Goal: Transaction & Acquisition: Purchase product/service

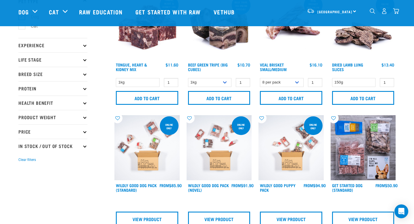
click at [396, 11] on img "dropdown navigation" at bounding box center [396, 11] width 6 height 6
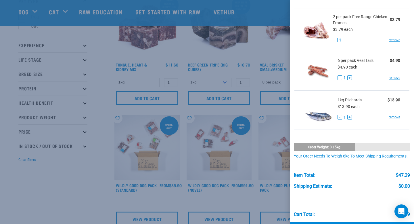
scroll to position [171, 0]
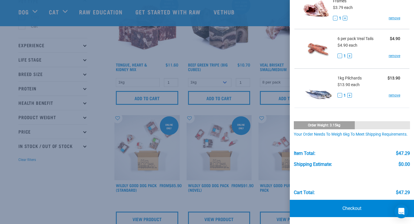
click at [170, 192] on div at bounding box center [207, 112] width 414 height 224
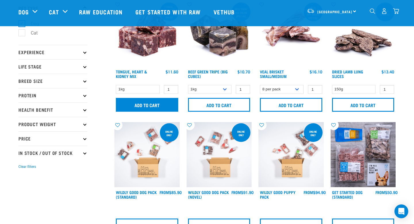
scroll to position [39, 0]
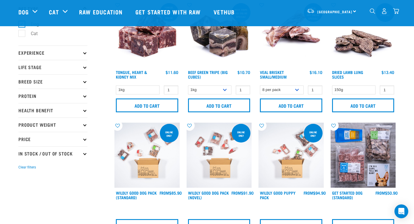
click at [81, 153] on p "In Stock / Out Of Stock" at bounding box center [52, 153] width 69 height 14
click at [23, 171] on label "In Stock" at bounding box center [36, 168] width 28 height 7
click at [22, 170] on input "In Stock" at bounding box center [20, 168] width 4 height 4
checkbox input "true"
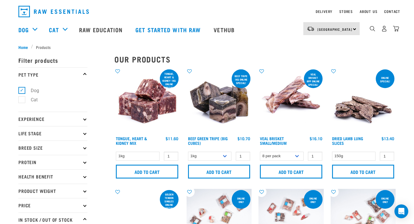
scroll to position [16, 0]
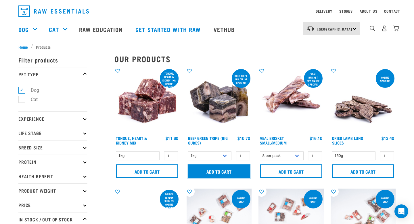
click at [201, 173] on input "Add to cart" at bounding box center [219, 171] width 62 height 14
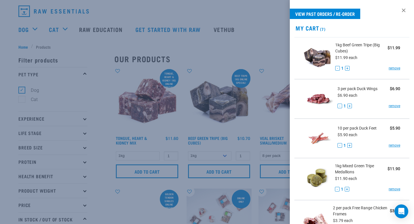
click at [186, 152] on div at bounding box center [207, 112] width 414 height 224
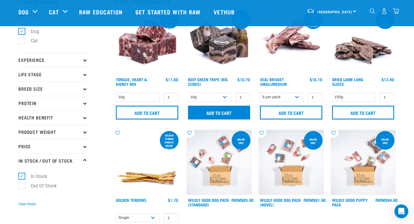
scroll to position [34, 0]
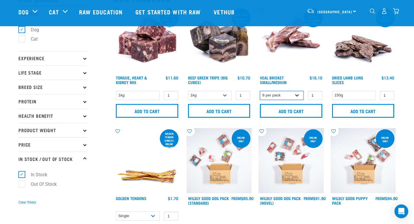
click at [278, 99] on select "8 per pack 4 per pack" at bounding box center [282, 95] width 44 height 9
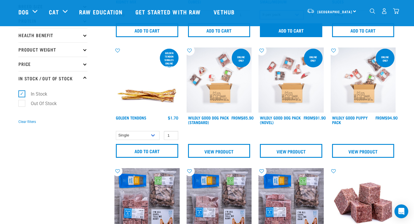
scroll to position [123, 0]
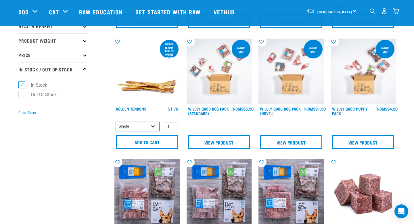
click at [142, 126] on select "Single 10 per pack 25 per pack" at bounding box center [138, 126] width 44 height 9
select select "682012"
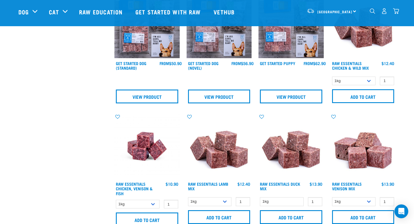
scroll to position [290, 0]
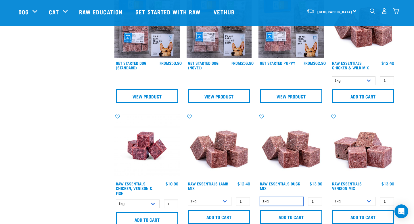
click at [273, 201] on select "1kg" at bounding box center [282, 201] width 44 height 9
click at [358, 79] on select "1kg 3kg Bulk (10kg)" at bounding box center [354, 80] width 44 height 9
select select "709"
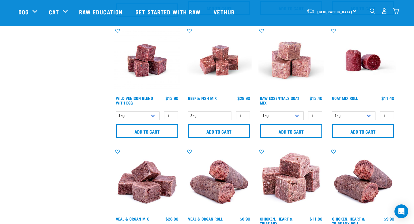
scroll to position [499, 0]
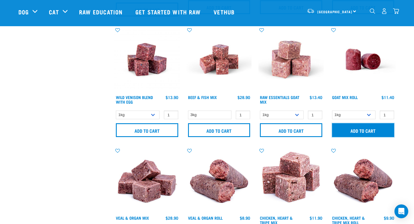
click at [359, 131] on input "Add to cart" at bounding box center [363, 130] width 62 height 14
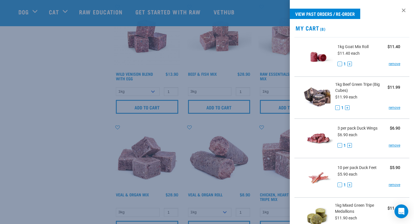
scroll to position [523, 0]
click at [234, 183] on div at bounding box center [207, 112] width 414 height 224
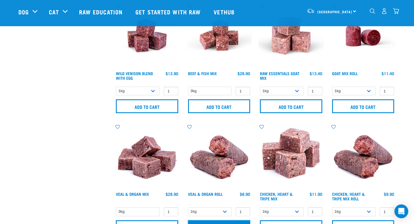
click at [231, 220] on input "Add to cart" at bounding box center [219, 227] width 62 height 14
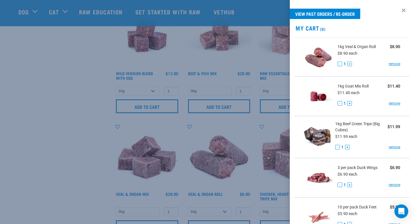
click at [237, 158] on div at bounding box center [207, 112] width 414 height 224
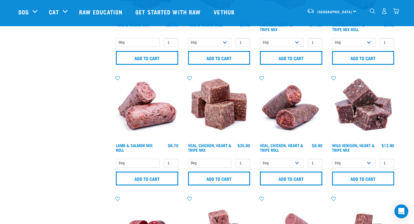
scroll to position [692, 0]
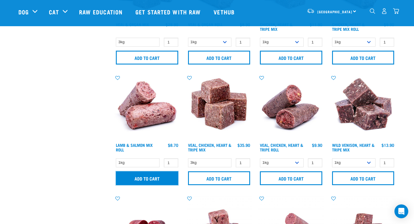
drag, startPoint x: 162, startPoint y: 178, endPoint x: 179, endPoint y: 192, distance: 22.5
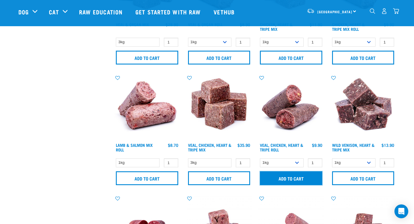
click at [280, 176] on input "Add to cart" at bounding box center [291, 178] width 62 height 14
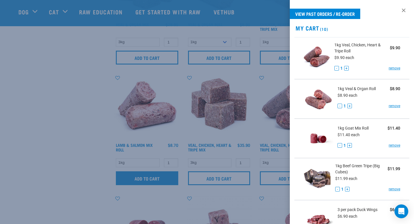
click at [169, 178] on div at bounding box center [207, 112] width 414 height 224
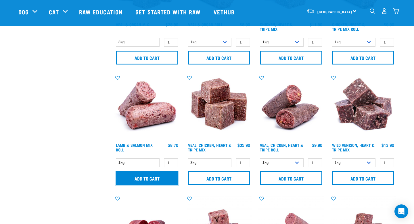
click at [169, 178] on input "Add to cart" at bounding box center [147, 178] width 62 height 14
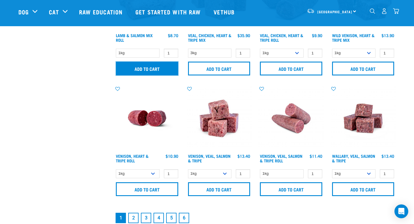
scroll to position [813, 0]
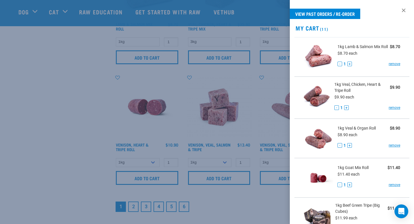
click at [169, 178] on div at bounding box center [207, 112] width 414 height 224
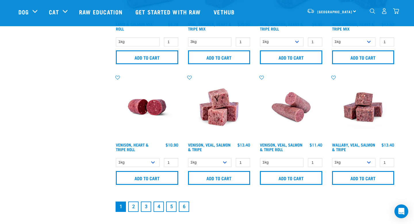
click at [135, 207] on link "2" at bounding box center [133, 206] width 10 height 10
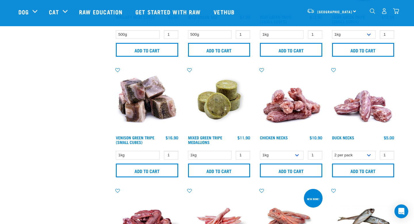
scroll to position [713, 0]
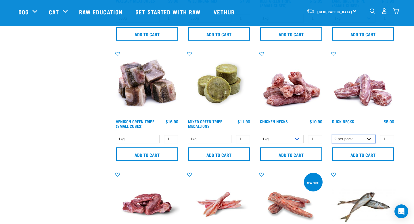
click at [345, 135] on select "2 per pack 6 per pack" at bounding box center [354, 139] width 44 height 9
select select "810"
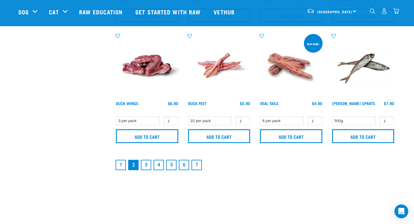
scroll to position [853, 0]
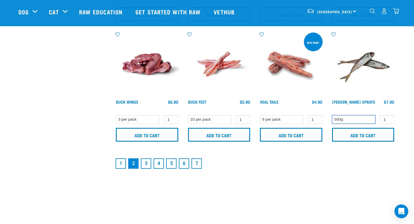
click at [341, 120] on select "500g" at bounding box center [354, 119] width 44 height 9
click at [147, 164] on link "3" at bounding box center [146, 163] width 10 height 10
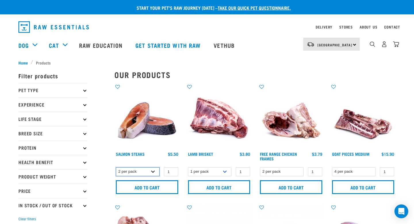
click at [151, 172] on select "2 per pack 3 per pack" at bounding box center [138, 171] width 44 height 9
select select "350742"
click at [358, 171] on select "4 per pack" at bounding box center [354, 171] width 44 height 9
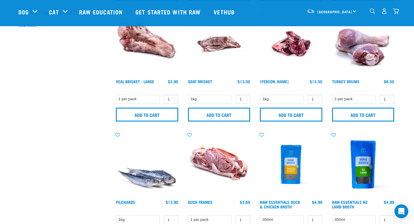
scroll to position [150, 0]
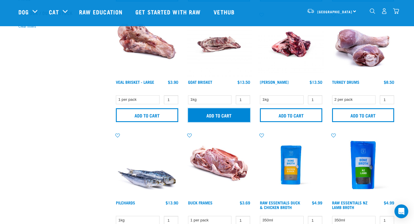
click at [219, 119] on input "Add to cart" at bounding box center [219, 115] width 62 height 14
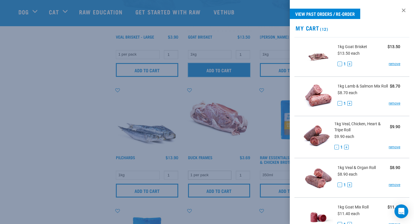
scroll to position [198, 0]
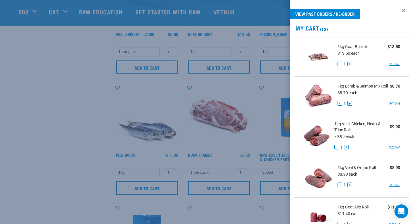
click at [230, 199] on div at bounding box center [207, 112] width 414 height 224
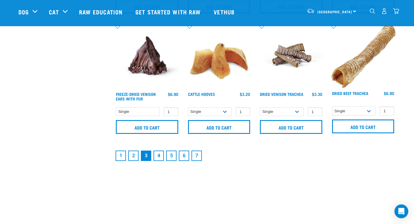
scroll to position [868, 0]
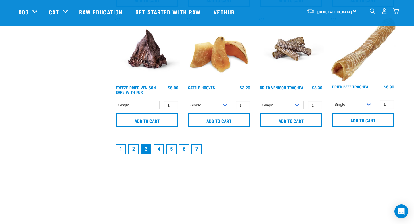
click at [156, 147] on link "4" at bounding box center [158, 149] width 10 height 10
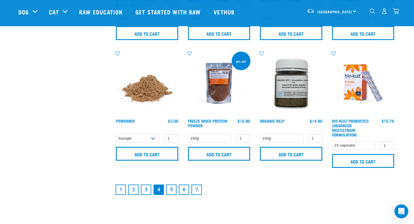
scroll to position [842, 0]
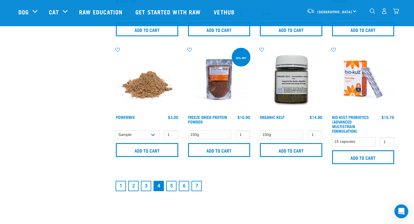
click at [168, 182] on link "5" at bounding box center [171, 186] width 10 height 10
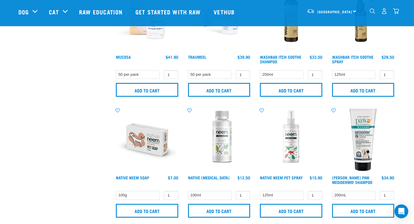
scroll to position [273, 0]
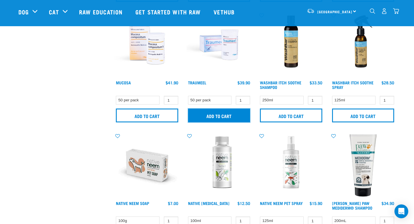
click at [210, 117] on input "Add to cart" at bounding box center [219, 115] width 62 height 14
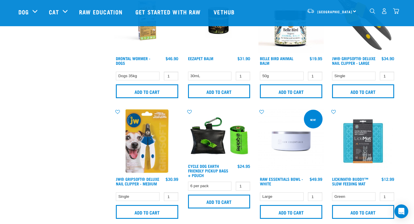
scroll to position [669, 0]
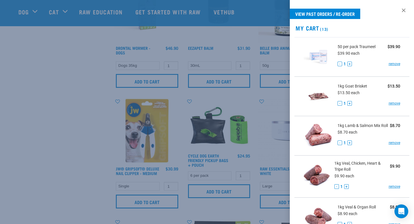
click at [181, 169] on div at bounding box center [207, 112] width 414 height 224
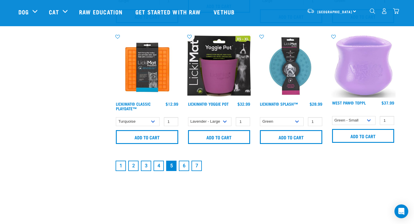
scroll to position [915, 0]
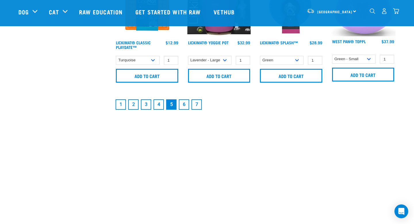
click at [183, 106] on link "6" at bounding box center [184, 104] width 10 height 10
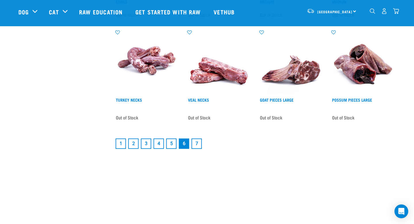
scroll to position [817, 0]
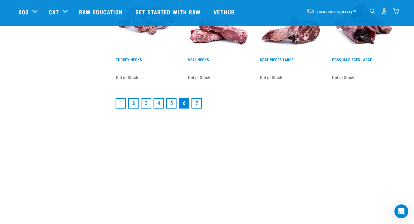
click at [120, 103] on link "1" at bounding box center [121, 103] width 10 height 10
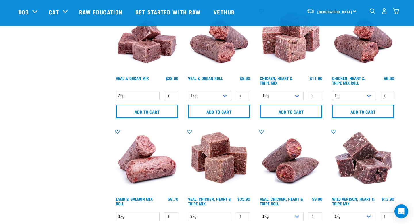
scroll to position [640, 0]
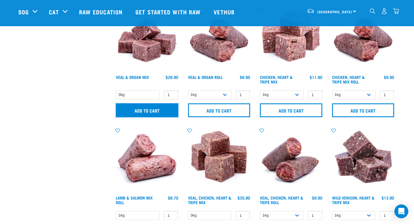
click at [124, 113] on input "Add to cart" at bounding box center [147, 110] width 62 height 14
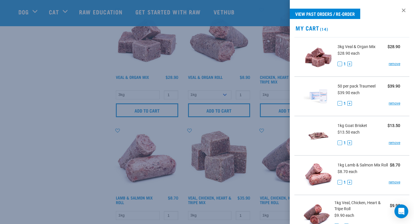
click at [126, 112] on div at bounding box center [207, 112] width 414 height 224
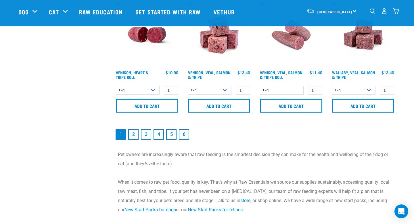
scroll to position [886, 0]
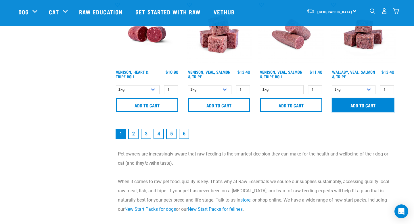
click at [354, 101] on input "Add to cart" at bounding box center [363, 105] width 62 height 14
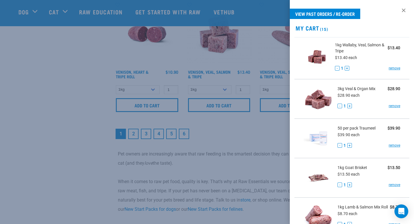
click at [132, 134] on div at bounding box center [207, 112] width 414 height 224
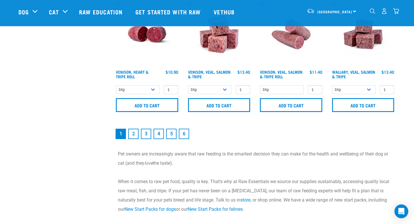
click at [132, 134] on link "2" at bounding box center [133, 133] width 10 height 10
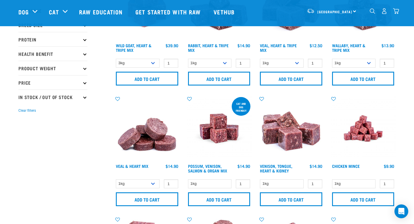
scroll to position [67, 0]
